Goal: Task Accomplishment & Management: Manage account settings

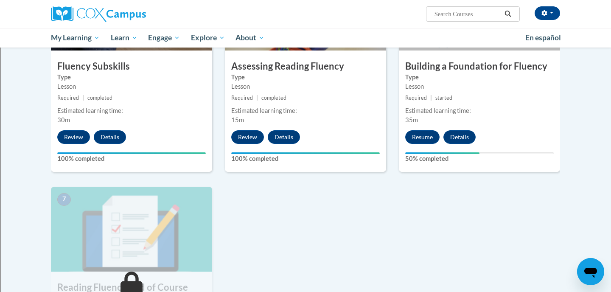
scroll to position [478, 0]
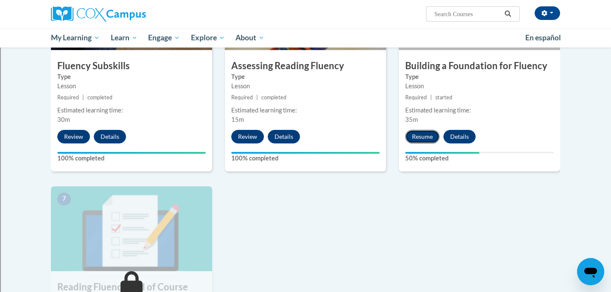
click at [424, 136] on button "Resume" at bounding box center [422, 137] width 34 height 14
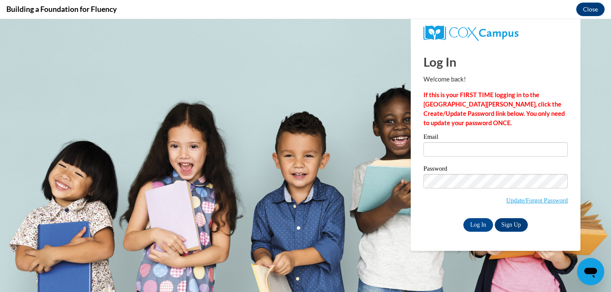
scroll to position [0, 0]
type input "kzachar@shorewood.k12.wi.us"
click at [480, 228] on input "Log In" at bounding box center [479, 225] width 30 height 14
